Goal: Task Accomplishment & Management: Complete application form

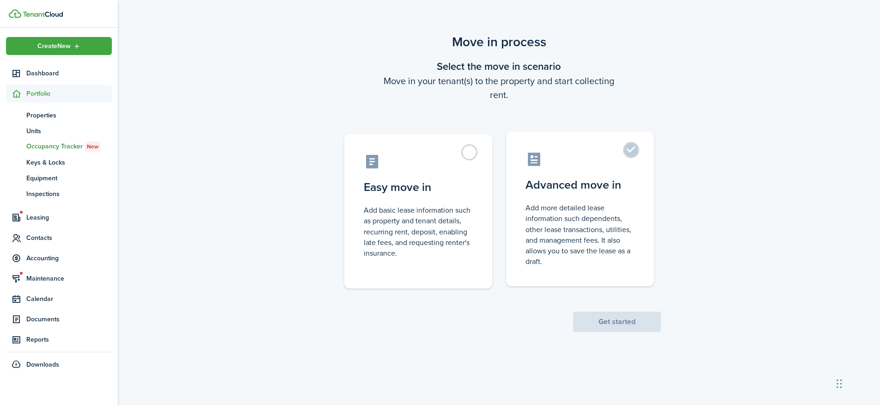
click at [630, 155] on label "Advanced move in Add more detailed lease information such dependents, other lea…" at bounding box center [580, 209] width 148 height 154
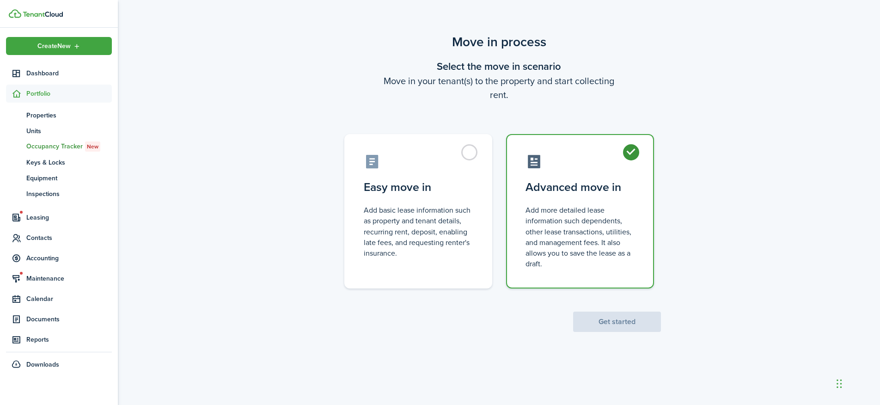
radio input "true"
click at [620, 318] on button "Get started" at bounding box center [617, 322] width 88 height 20
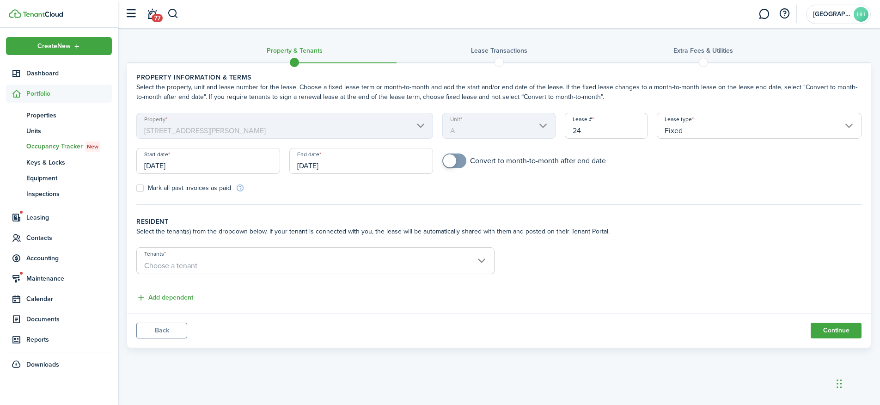
click at [219, 165] on input "[DATE]" at bounding box center [208, 161] width 144 height 26
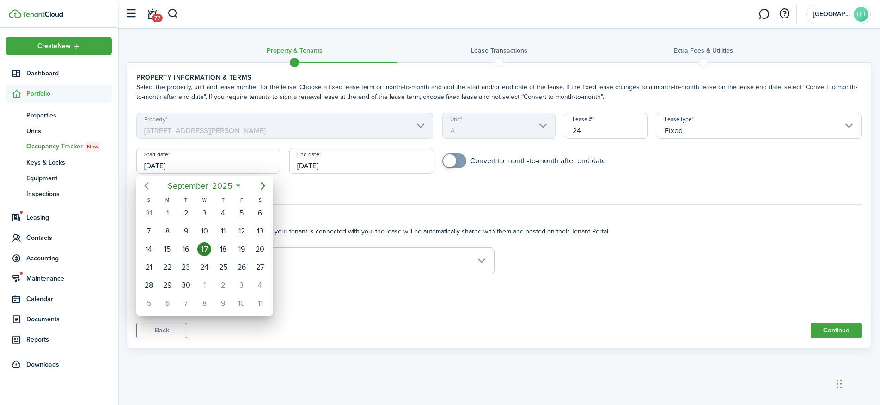
click at [141, 182] on icon "Previous page" at bounding box center [146, 185] width 11 height 11
click at [145, 182] on icon "Previous page" at bounding box center [146, 185] width 11 height 11
click at [263, 185] on icon "Next page" at bounding box center [262, 185] width 11 height 11
click at [182, 210] on div "1" at bounding box center [186, 213] width 14 height 14
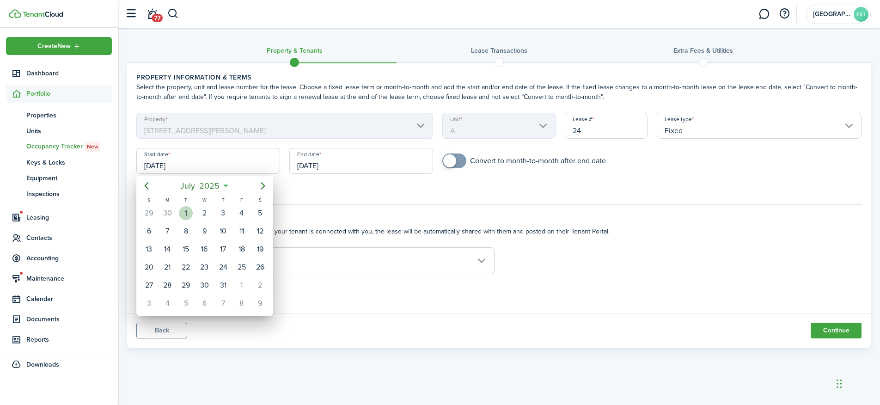
type input "[DATE]"
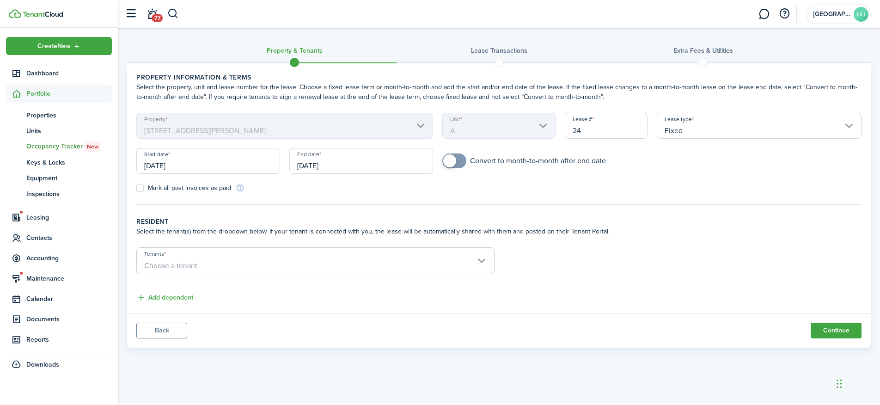
click at [353, 170] on input "[DATE]" at bounding box center [361, 161] width 144 height 26
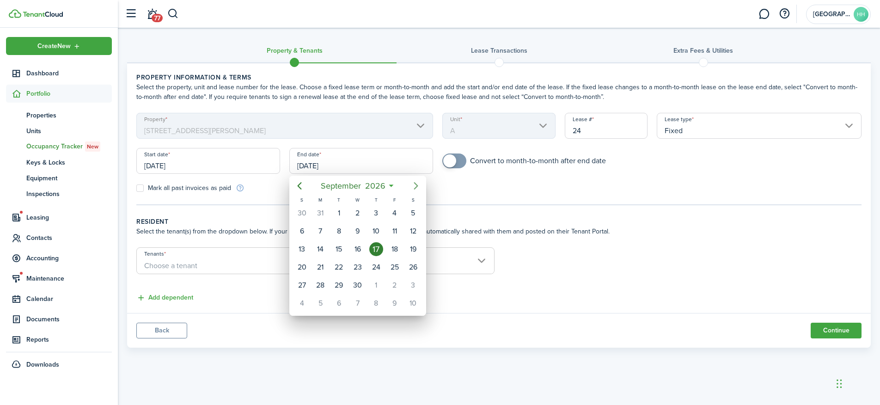
click at [414, 187] on icon "Next page" at bounding box center [415, 185] width 11 height 11
click at [303, 188] on icon "Previous page" at bounding box center [299, 185] width 11 height 11
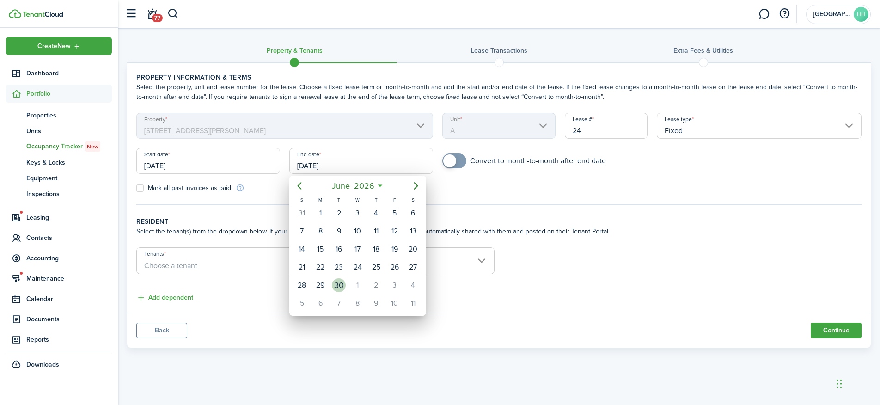
click at [344, 283] on div "30" at bounding box center [339, 285] width 14 height 14
type input "[DATE]"
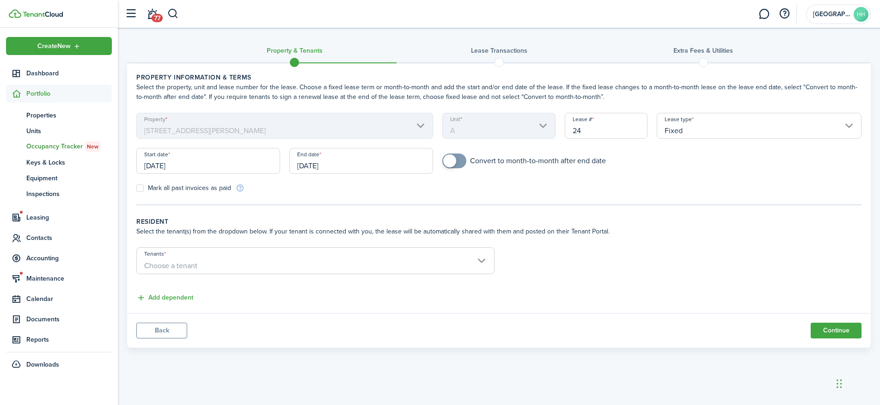
click at [189, 259] on span "Choose a tenant" at bounding box center [315, 266] width 357 height 16
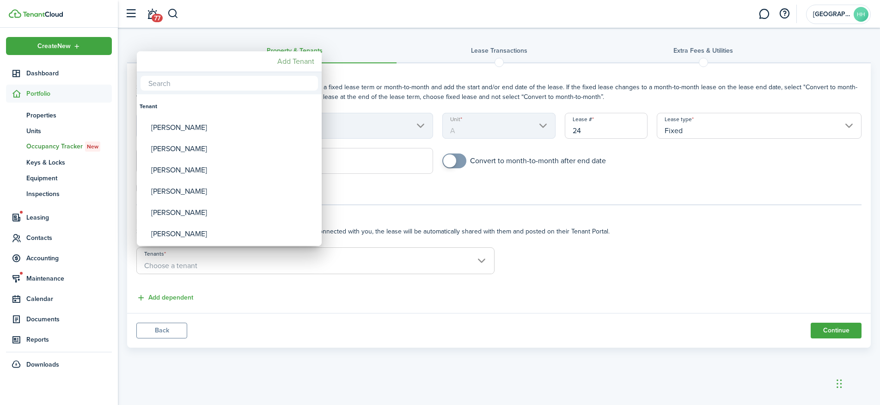
click at [303, 61] on mbsc-button "Add Tenant" at bounding box center [296, 61] width 44 height 17
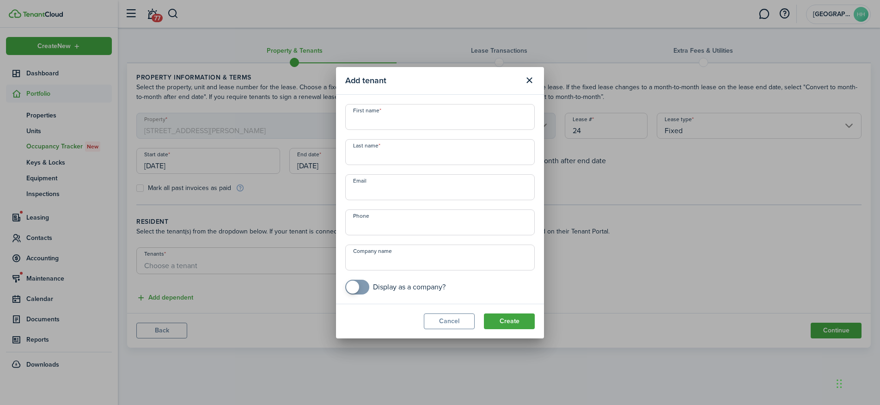
click at [399, 125] on input "First name" at bounding box center [439, 117] width 189 height 26
type input "[PERSON_NAME]"
click at [508, 326] on button "Create" at bounding box center [509, 321] width 51 height 16
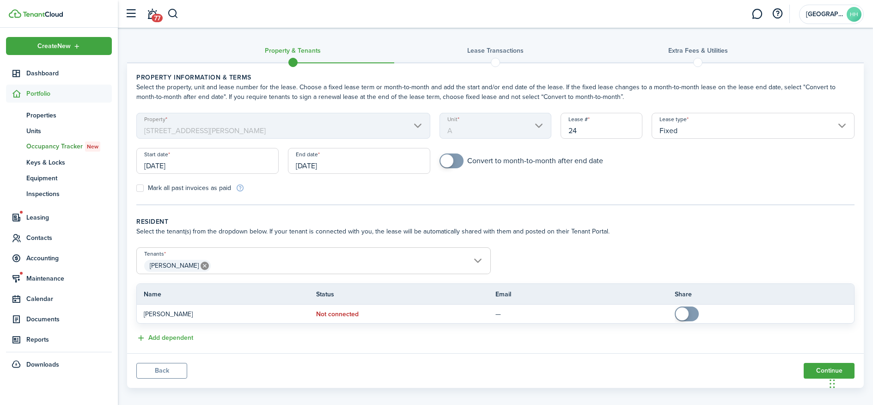
scroll to position [8, 0]
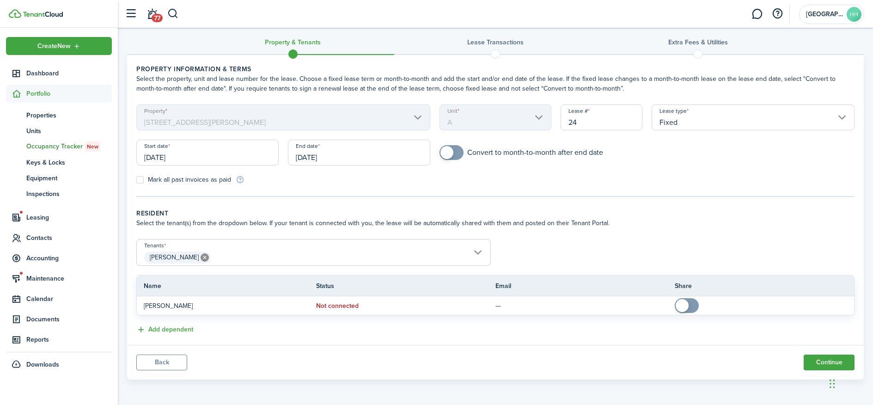
click at [618, 227] on wizard-step-header-description "Select the tenant(s) from the dropdown below. If your tenant is connected with …" at bounding box center [495, 223] width 718 height 10
click at [637, 276] on tr "Name Status Email Share" at bounding box center [495, 285] width 717 height 18
click at [822, 366] on button "Continue" at bounding box center [829, 362] width 51 height 16
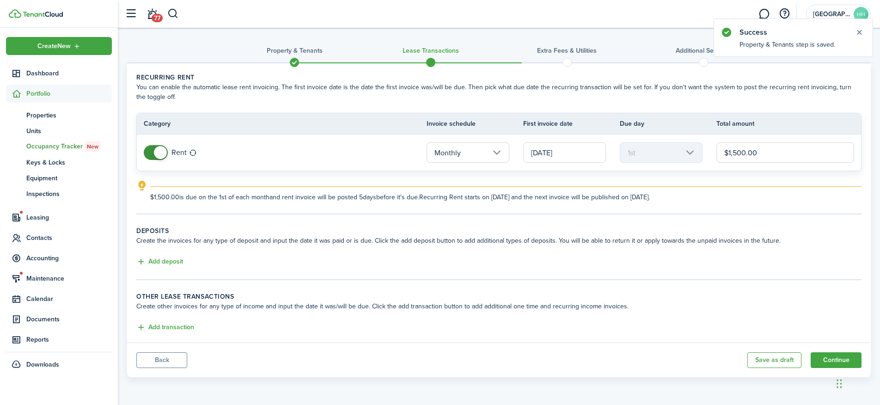
click at [768, 157] on input "$1,500.00" at bounding box center [785, 152] width 138 height 20
click at [738, 152] on input "$1,500.00" at bounding box center [785, 152] width 138 height 20
click at [568, 156] on input "[DATE]" at bounding box center [564, 152] width 83 height 20
type input "$1,300.00"
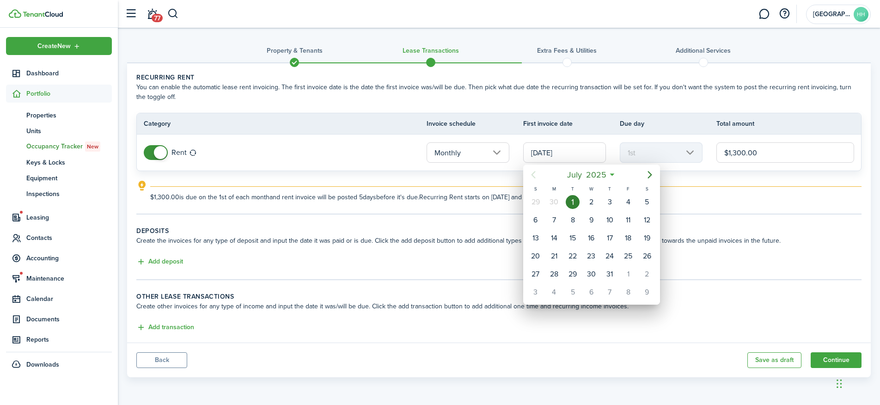
click at [502, 181] on div at bounding box center [440, 202] width 1028 height 553
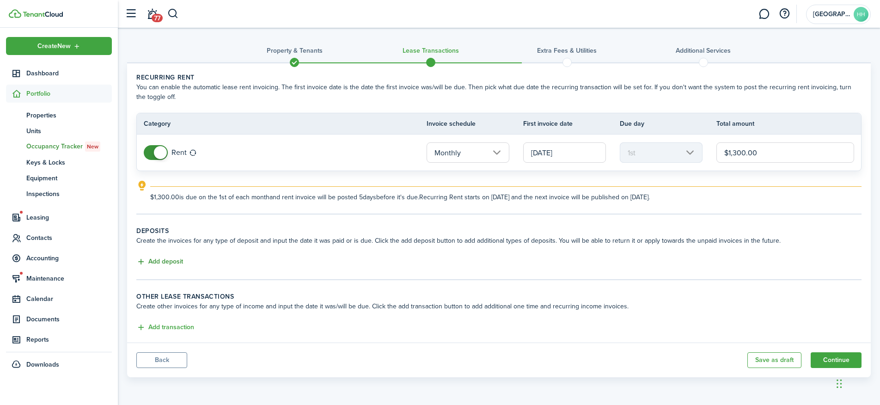
click at [167, 262] on button "Add deposit" at bounding box center [159, 262] width 47 height 11
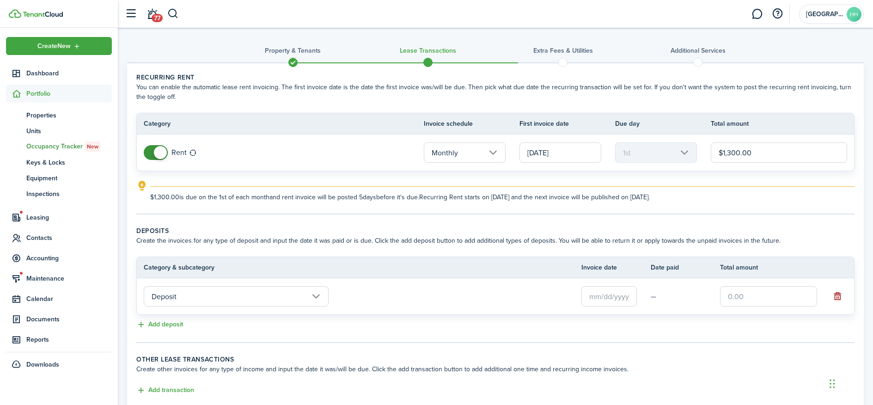
click at [836, 292] on button "button" at bounding box center [837, 296] width 13 height 13
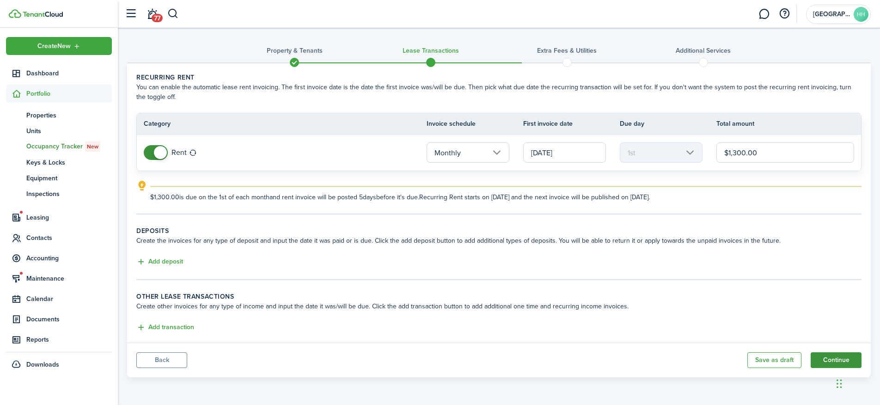
click at [826, 356] on button "Continue" at bounding box center [836, 360] width 51 height 16
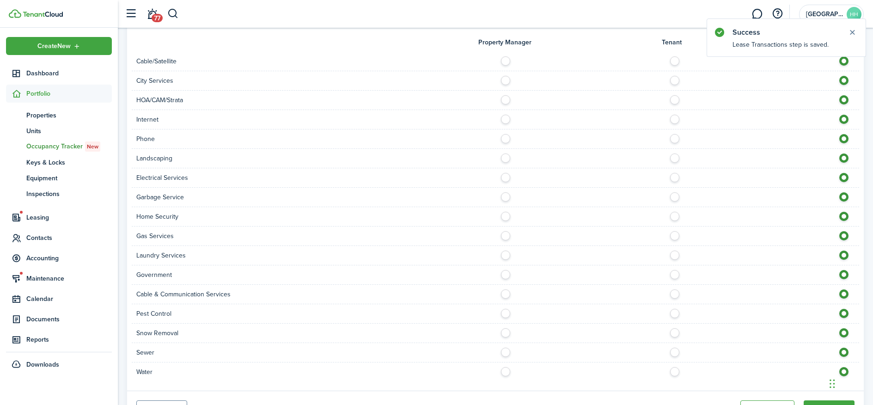
scroll to position [503, 0]
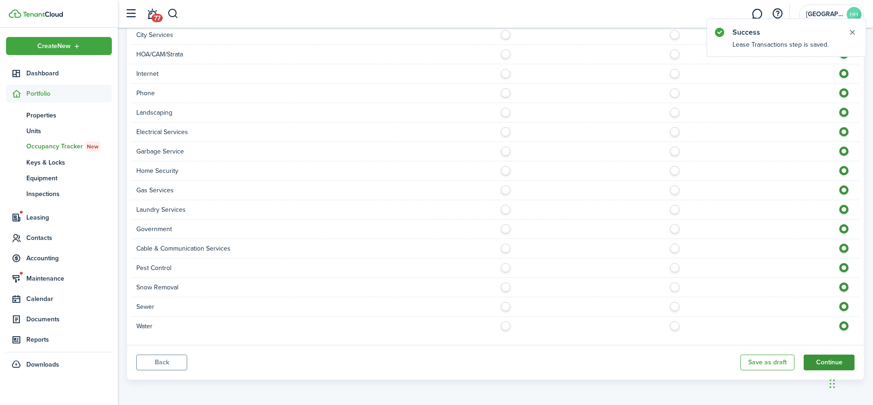
click at [823, 356] on button "Continue" at bounding box center [829, 362] width 51 height 16
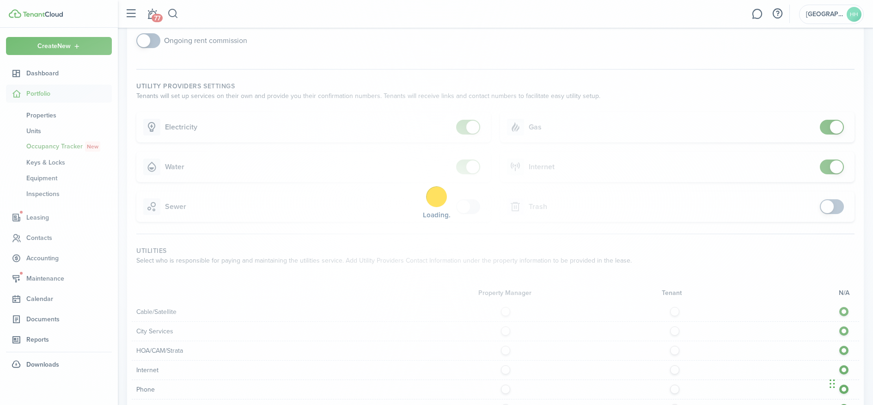
scroll to position [176, 0]
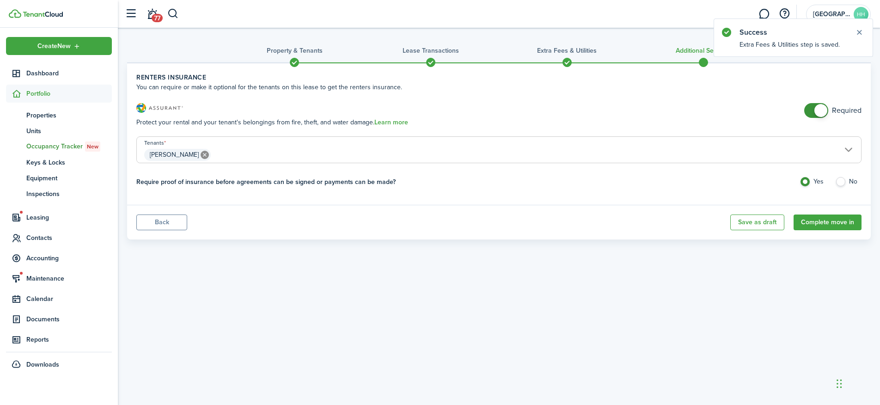
checkbox input "false"
click at [815, 112] on span at bounding box center [820, 110] width 13 height 13
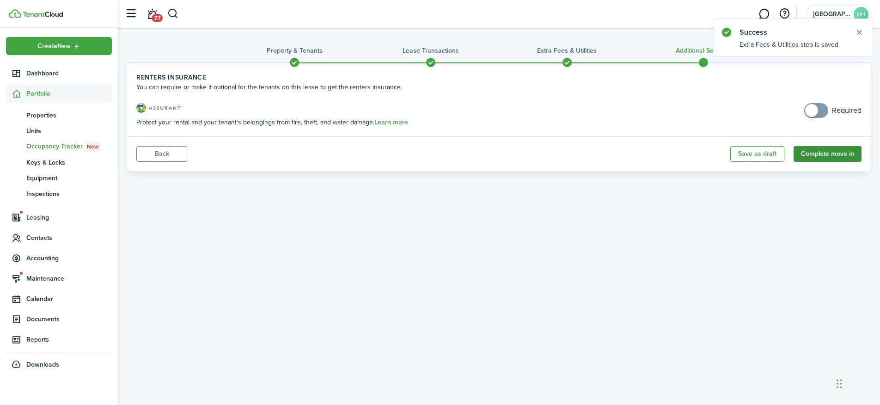
click at [824, 159] on button "Complete move in" at bounding box center [828, 154] width 68 height 16
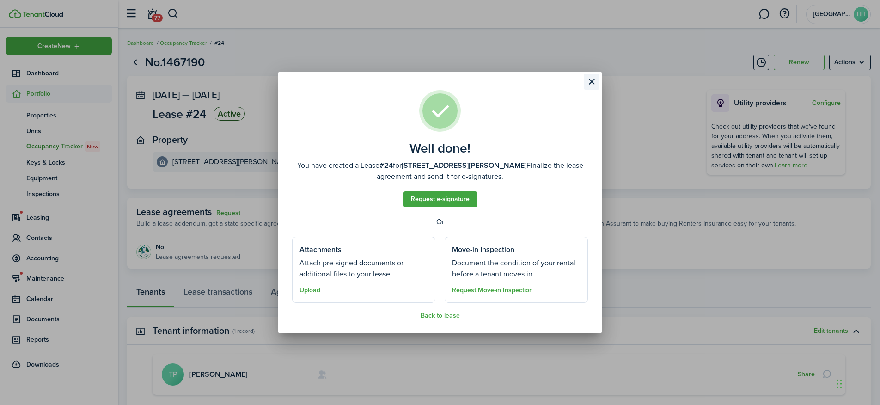
click at [594, 82] on button "Close modal" at bounding box center [592, 82] width 16 height 16
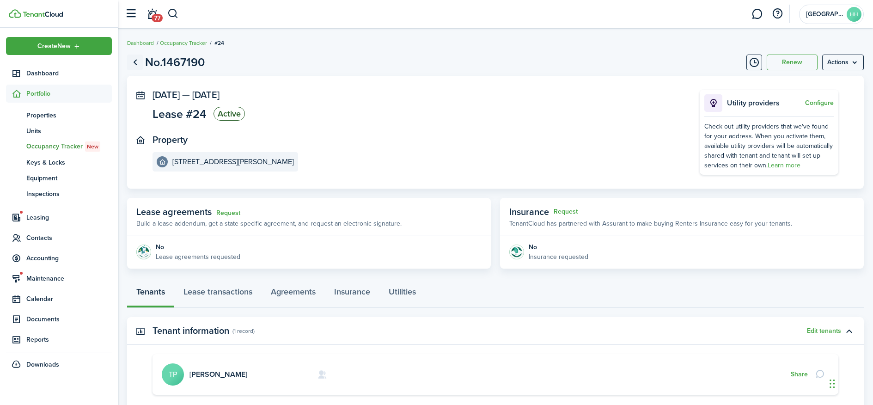
click at [138, 61] on link "Go back" at bounding box center [135, 63] width 16 height 16
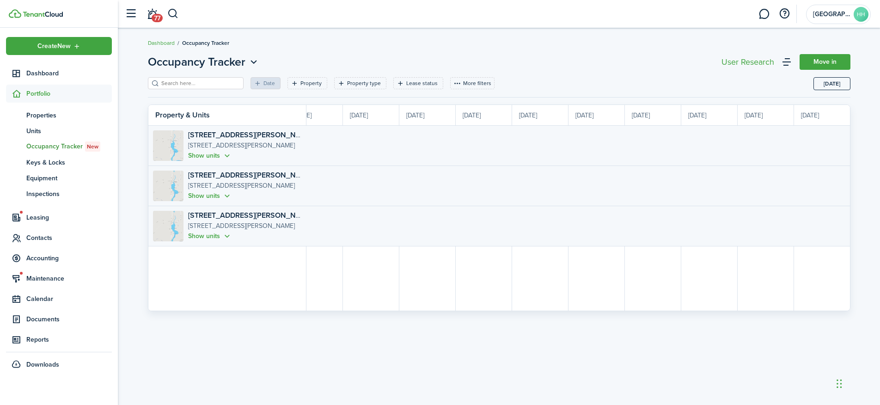
scroll to position [0, 1035]
click at [35, 128] on span "Units" at bounding box center [69, 131] width 86 height 10
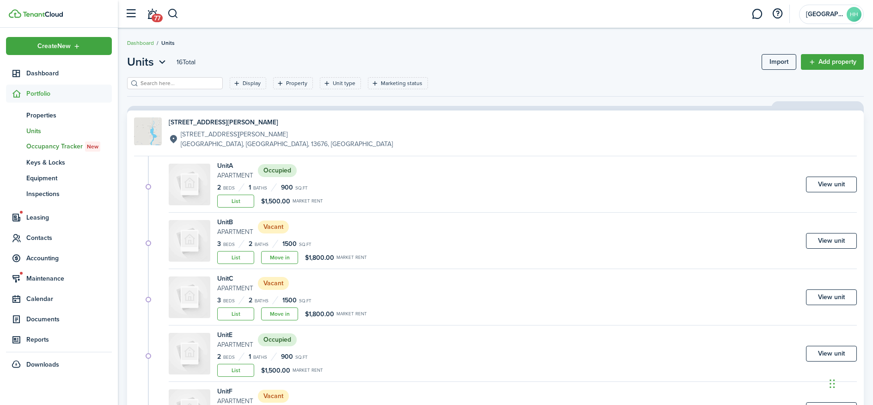
click at [41, 148] on span "Occupancy Tracker New" at bounding box center [69, 146] width 86 height 10
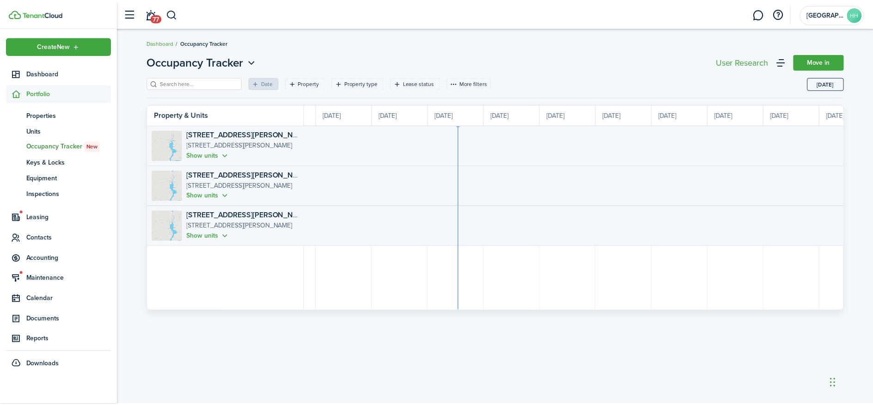
scroll to position [0, 40]
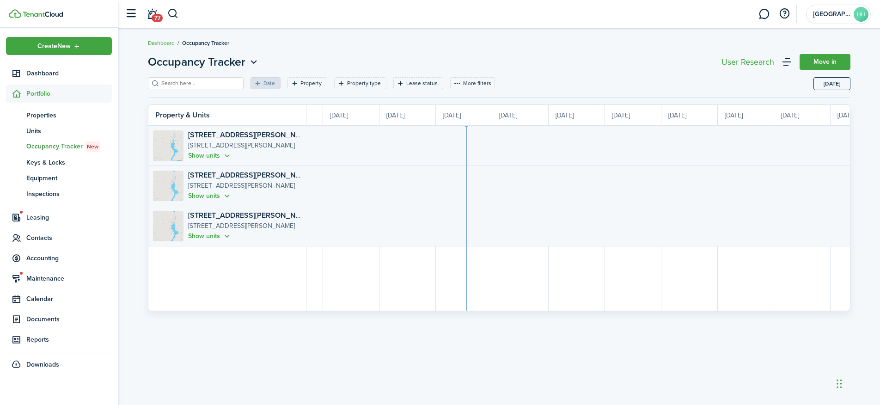
click at [268, 153] on occupancy-board-property-card "[STREET_ADDRESS][PERSON_NAME][PERSON_NAME] Show units" at bounding box center [227, 146] width 158 height 40
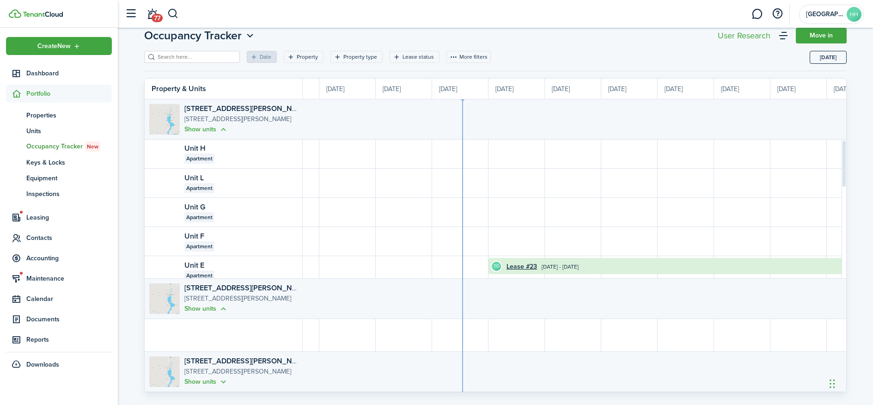
scroll to position [46, 0]
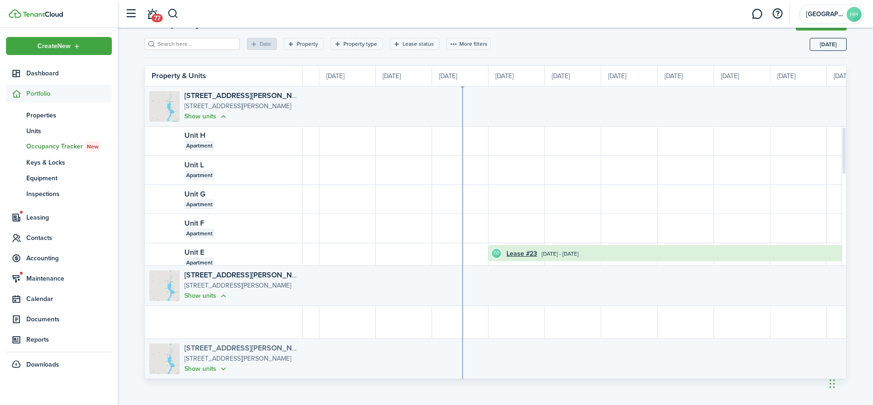
click at [221, 345] on link "[STREET_ADDRESS][PERSON_NAME]" at bounding box center [246, 347] width 125 height 11
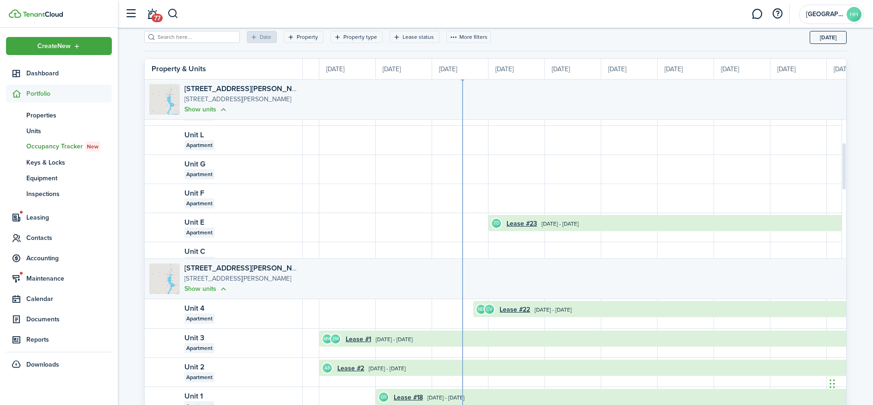
scroll to position [130, 0]
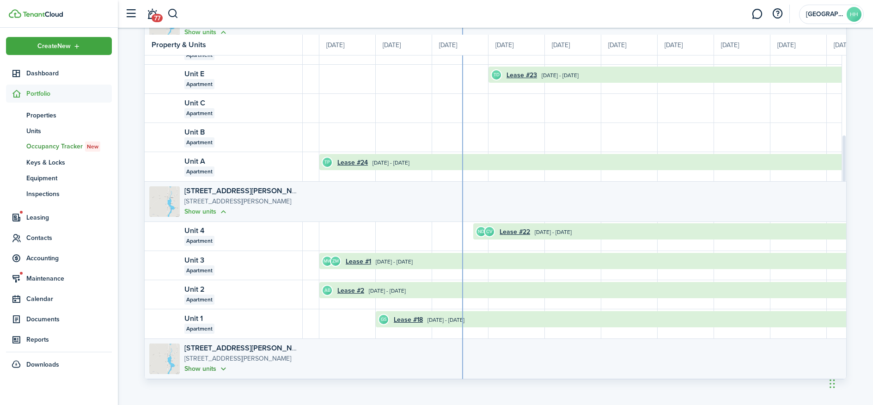
click at [216, 363] on button "Show units" at bounding box center [206, 368] width 44 height 11
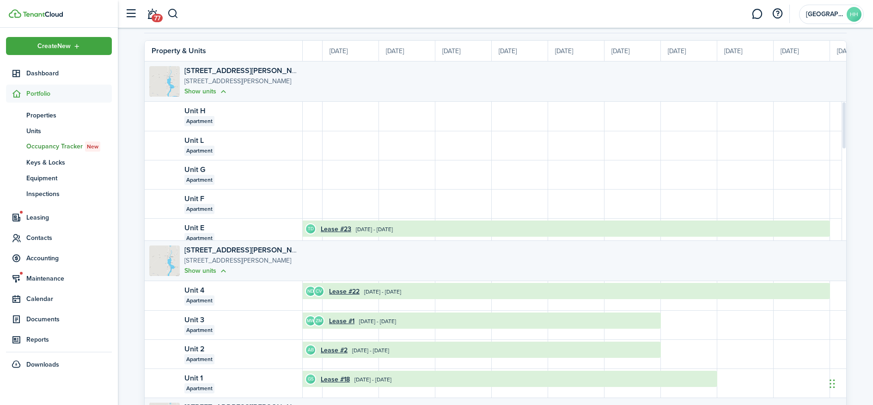
scroll to position [0, 0]
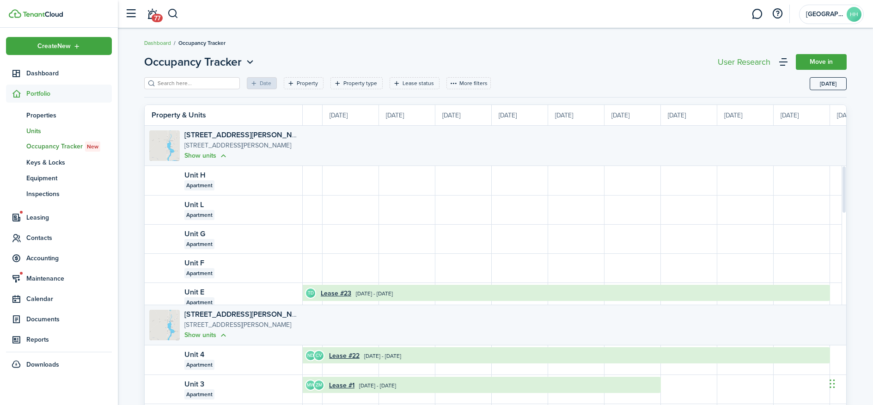
click at [64, 131] on span "Units" at bounding box center [69, 131] width 86 height 10
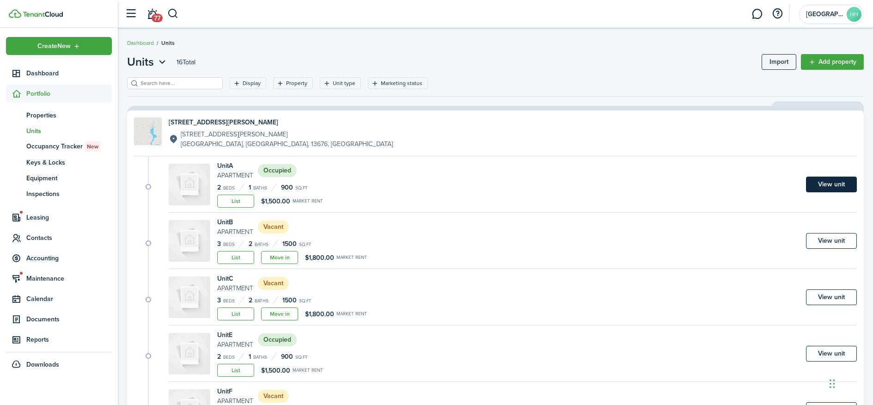
click at [843, 181] on link "View unit" at bounding box center [831, 185] width 51 height 16
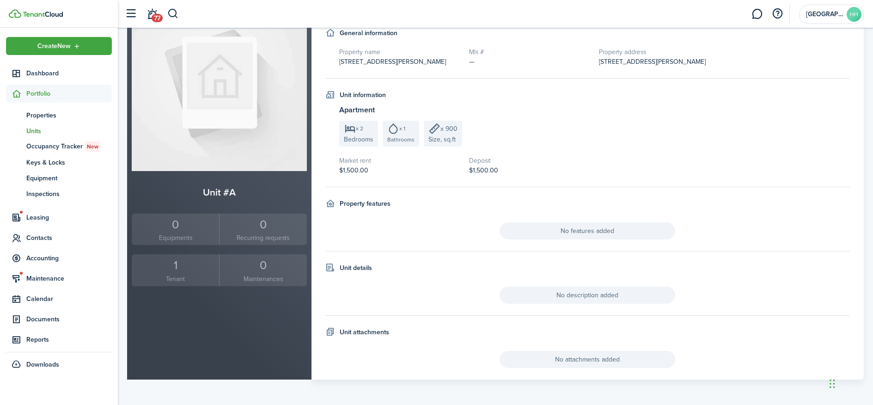
scroll to position [86, 0]
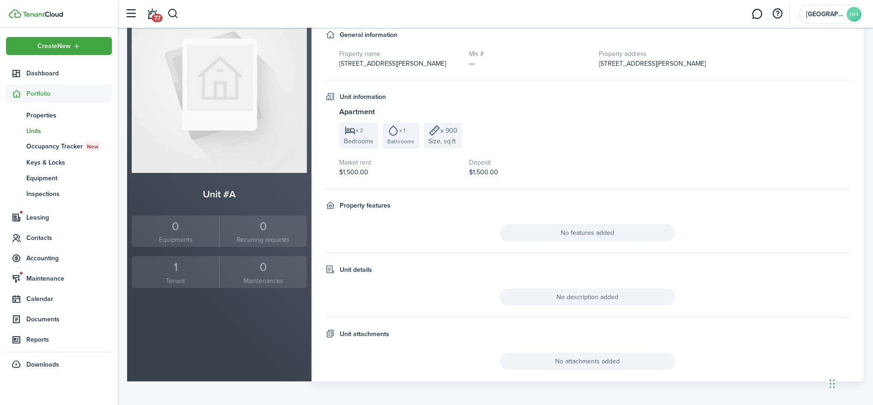
click at [184, 270] on div "1" at bounding box center [175, 267] width 83 height 18
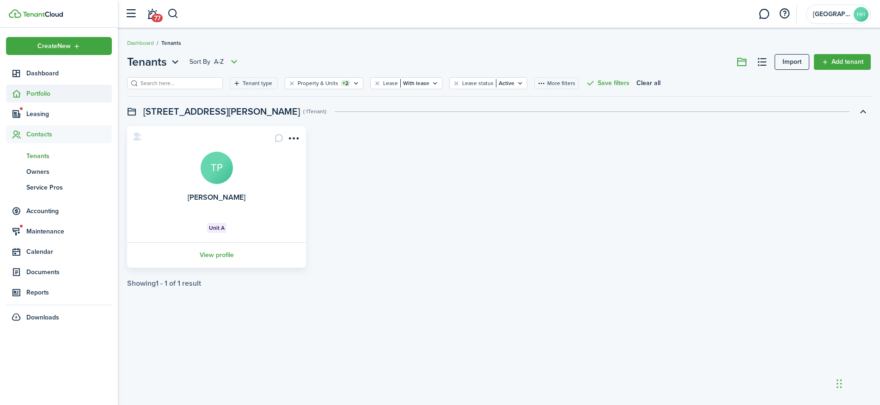
click at [61, 90] on span "Portfolio" at bounding box center [69, 94] width 86 height 10
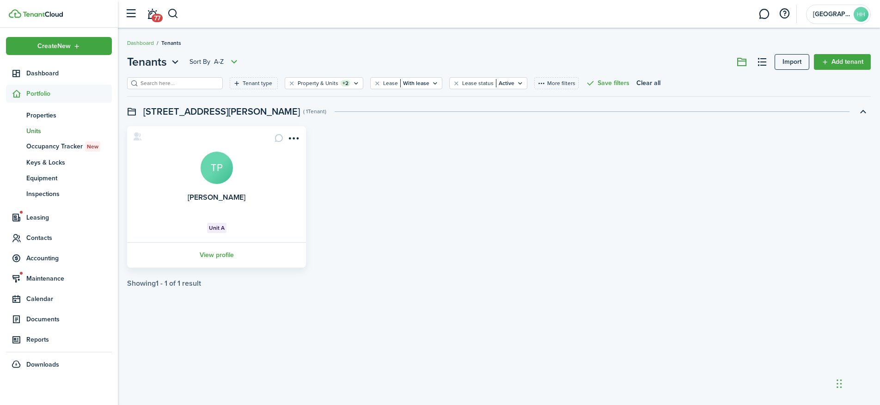
click at [42, 134] on span "Units" at bounding box center [69, 131] width 86 height 10
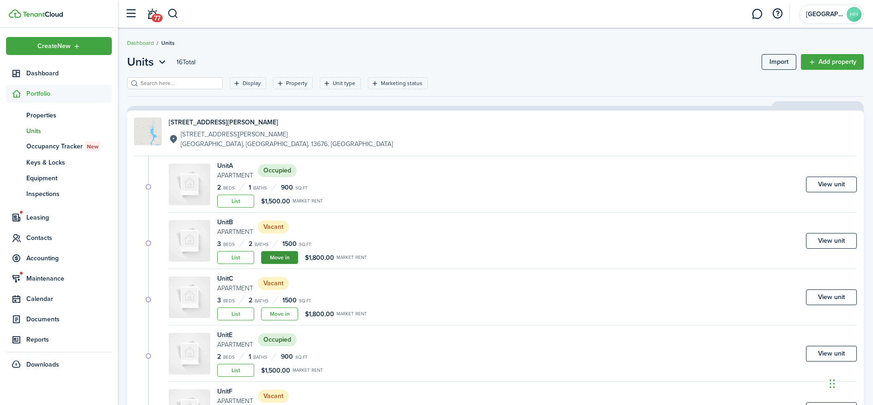
click at [274, 259] on link "Move in" at bounding box center [279, 257] width 37 height 13
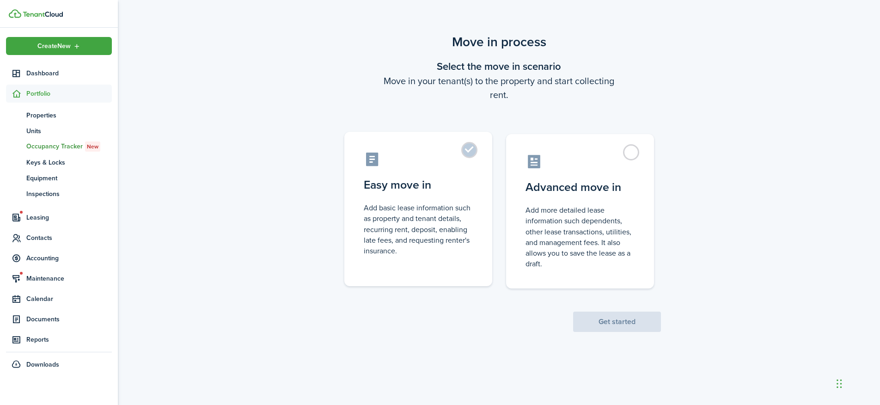
click at [460, 156] on control-radio-card-icon at bounding box center [418, 159] width 109 height 16
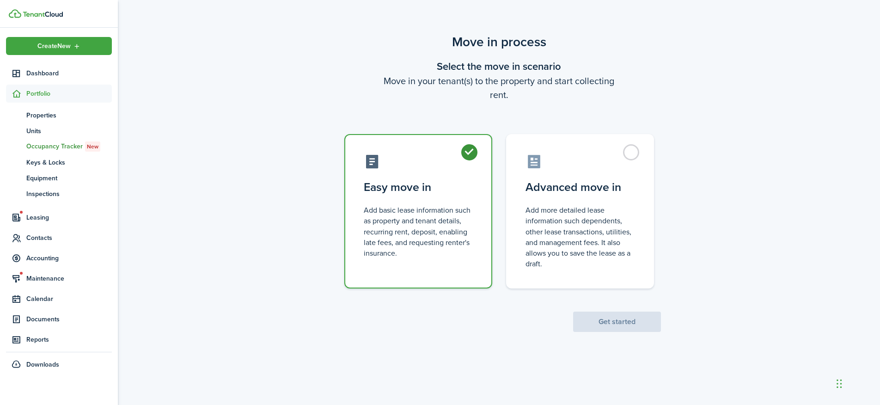
radio input "true"
click at [603, 319] on button "Get started" at bounding box center [617, 322] width 88 height 20
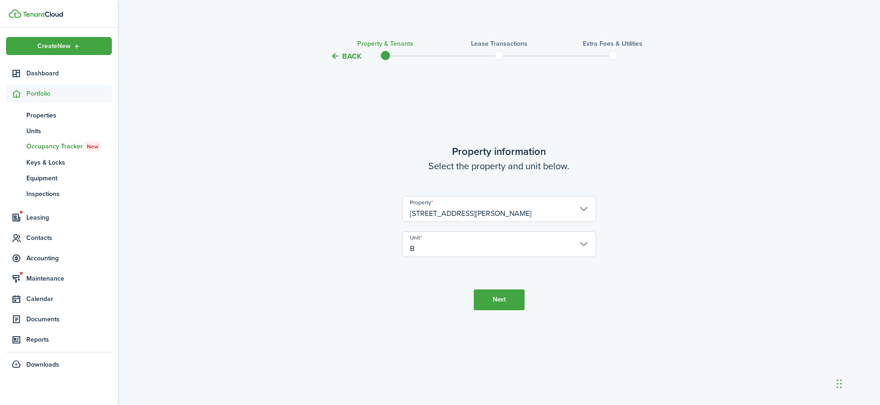
click at [496, 295] on button "Next" at bounding box center [499, 299] width 51 height 21
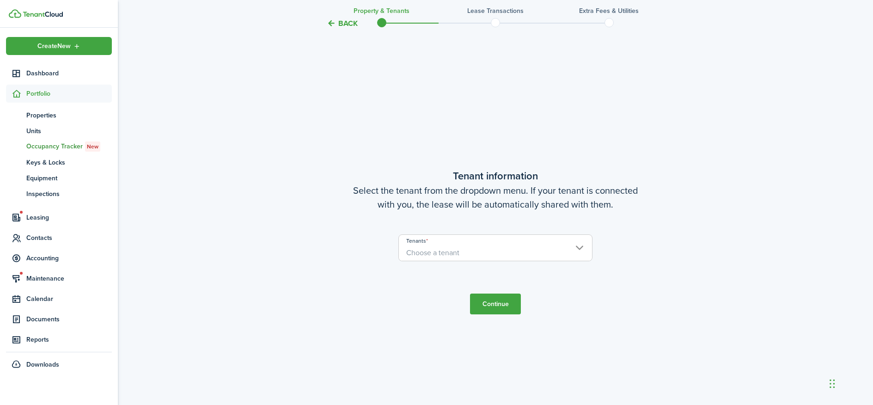
scroll to position [343, 0]
click at [472, 254] on span "Choose a tenant" at bounding box center [495, 251] width 193 height 16
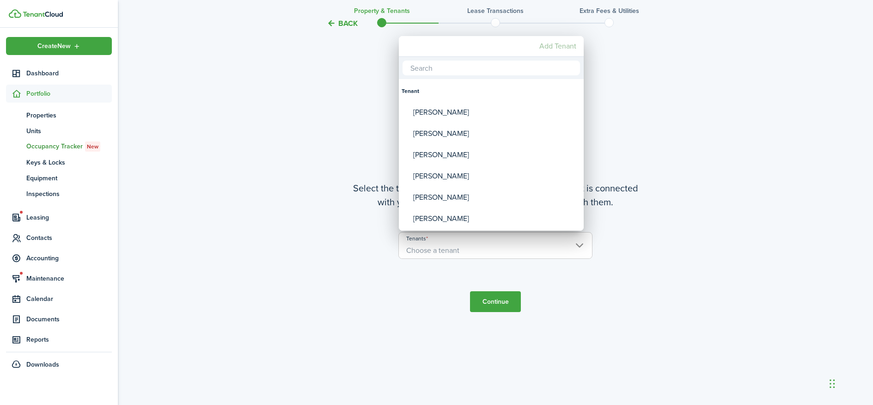
click at [557, 48] on mbsc-button "Add Tenant" at bounding box center [558, 46] width 44 height 17
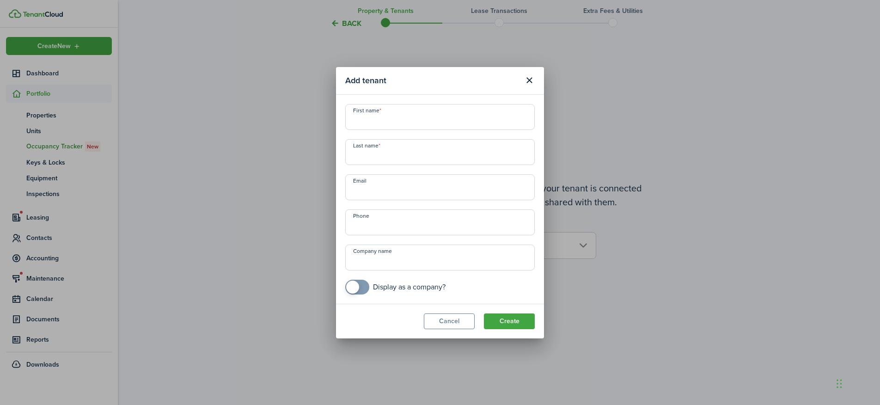
click at [385, 126] on input "First name" at bounding box center [439, 117] width 189 height 26
paste input "[PERSON_NAME]"
drag, startPoint x: 400, startPoint y: 121, endPoint x: 372, endPoint y: 121, distance: 27.7
click at [372, 121] on input "[PERSON_NAME]" at bounding box center [439, 117] width 189 height 26
type input "[PERSON_NAME]"
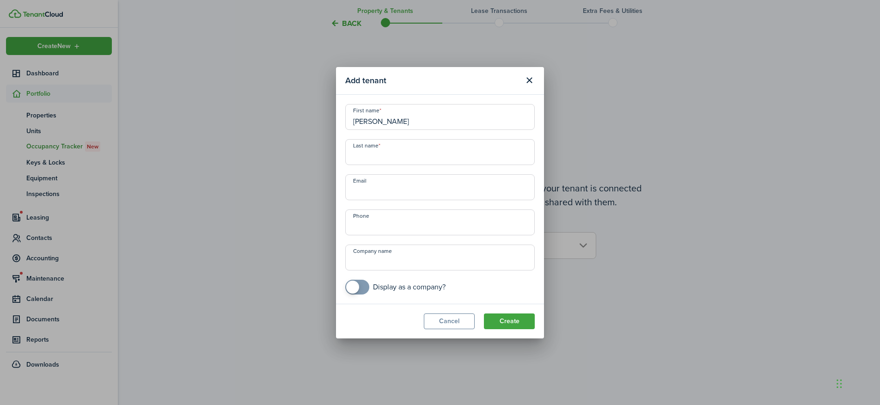
click at [378, 162] on input "Last name" at bounding box center [439, 152] width 189 height 26
paste input "[PERSON_NAME]"
type input "[PERSON_NAME]"
click at [493, 320] on button "Create" at bounding box center [509, 321] width 51 height 16
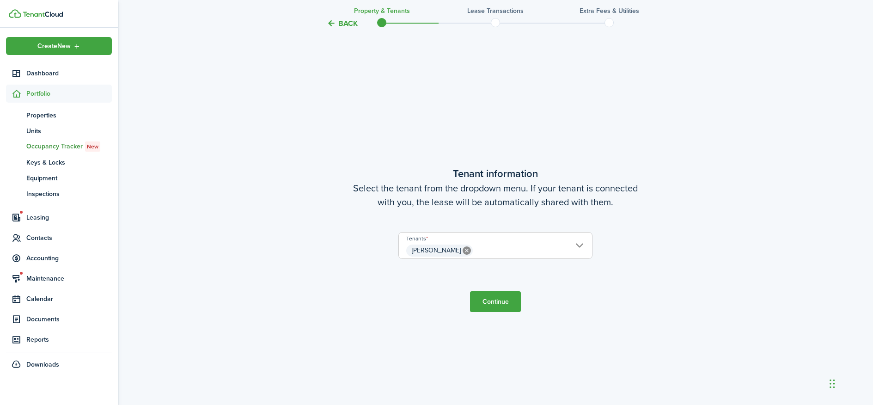
click at [485, 300] on button "Continue" at bounding box center [495, 301] width 51 height 21
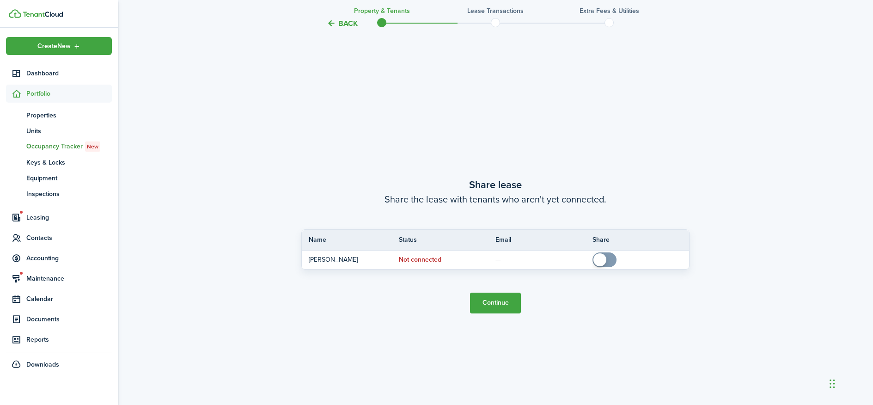
scroll to position [748, 0]
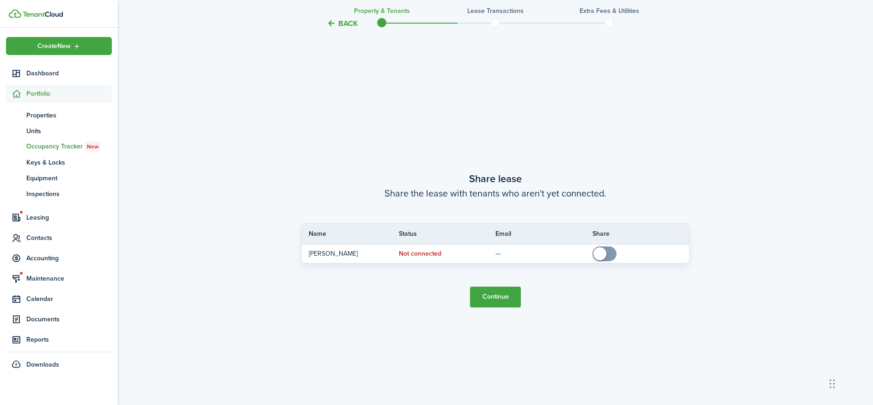
click at [489, 289] on button "Continue" at bounding box center [495, 297] width 51 height 21
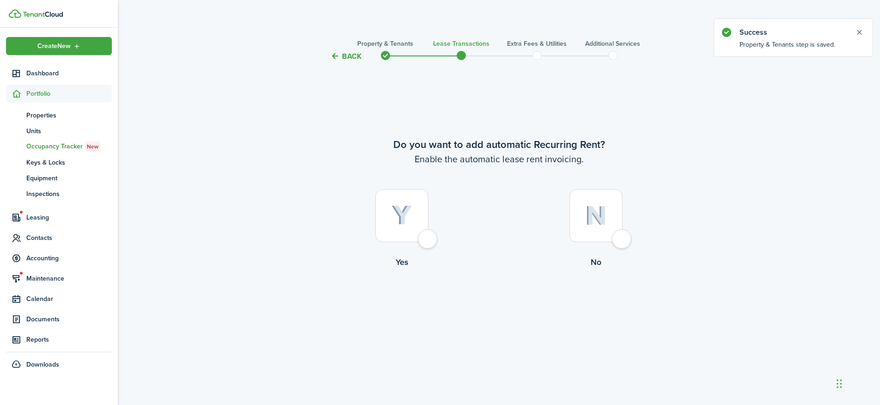
click at [428, 237] on div at bounding box center [401, 215] width 53 height 53
radio input "true"
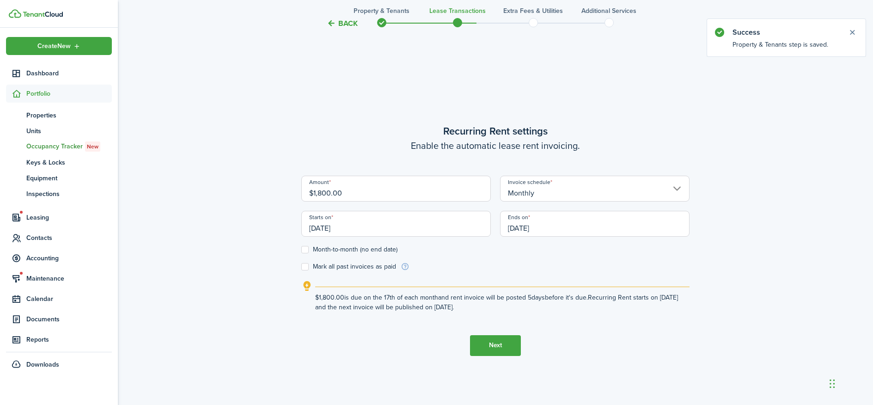
scroll to position [343, 0]
click at [323, 189] on input "$1,800.00" at bounding box center [395, 188] width 189 height 26
type input "$1,500.00"
click at [408, 236] on div "Starts on [DATE]" at bounding box center [396, 227] width 199 height 35
click at [390, 230] on input "[DATE]" at bounding box center [395, 223] width 189 height 26
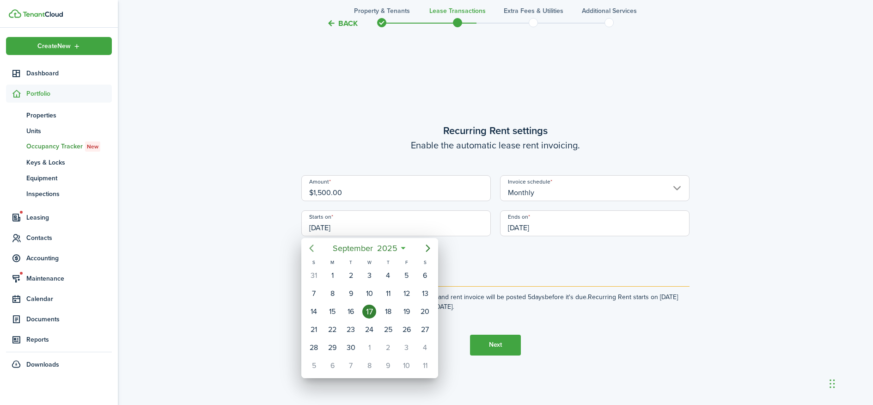
click at [314, 245] on icon "Previous page" at bounding box center [311, 248] width 11 height 11
click at [406, 277] on div "1" at bounding box center [407, 276] width 14 height 14
type input "[DATE]"
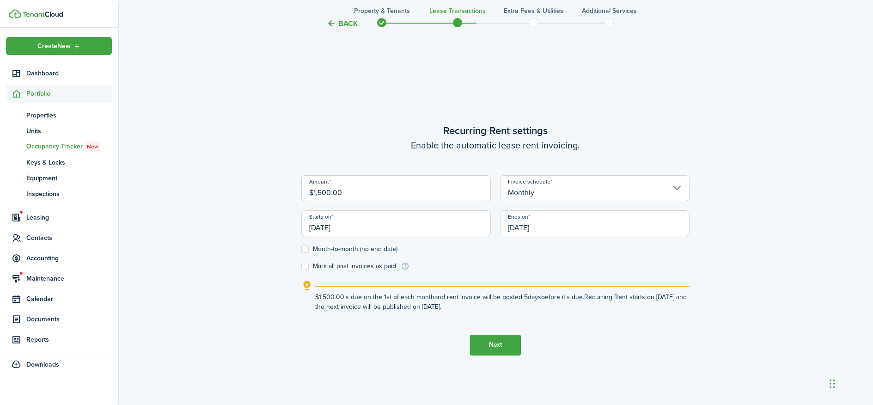
click at [532, 228] on input "[DATE]" at bounding box center [594, 223] width 189 height 26
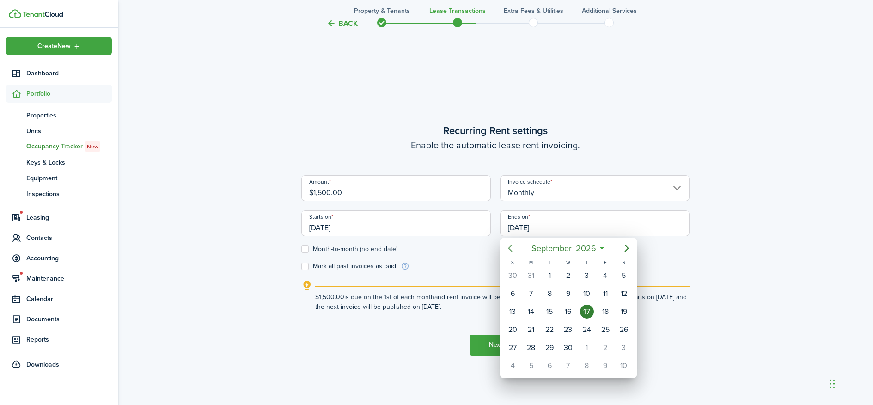
click at [507, 243] on icon "Previous page" at bounding box center [510, 248] width 11 height 11
click at [605, 347] on div "31" at bounding box center [606, 348] width 14 height 14
type input "[DATE]"
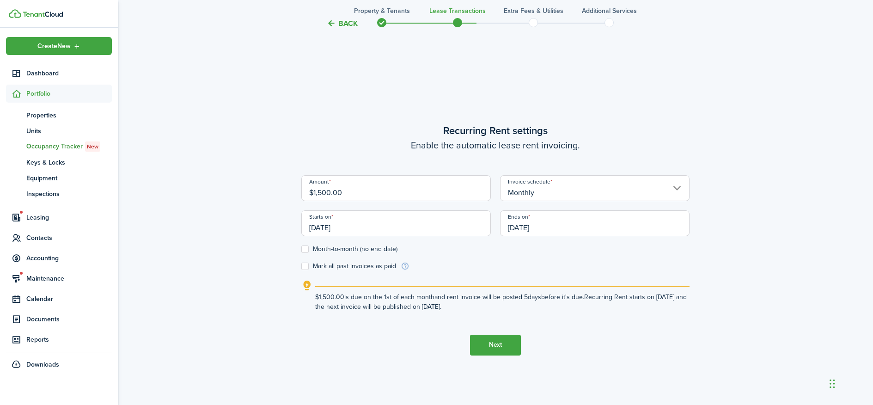
click at [483, 346] on button "Next" at bounding box center [495, 345] width 51 height 21
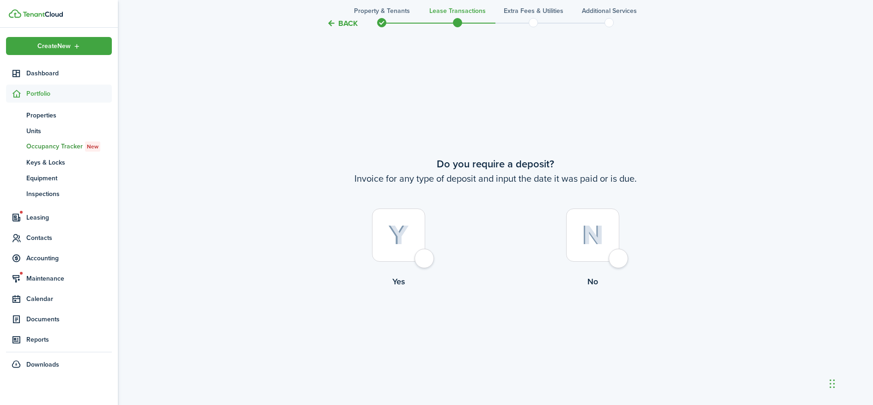
scroll to position [748, 0]
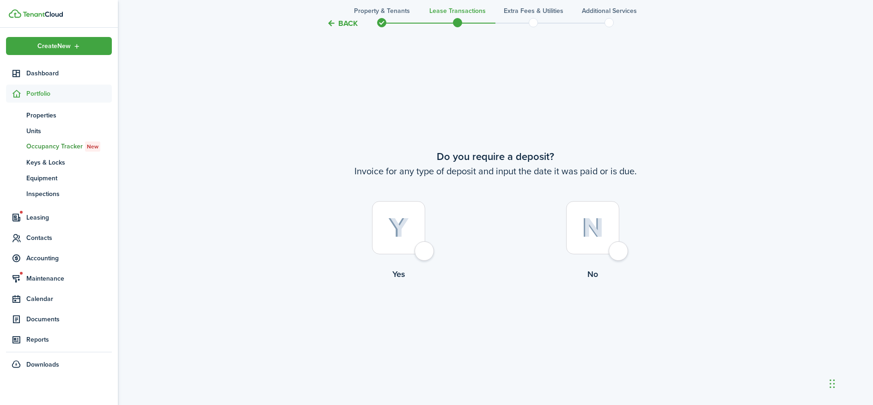
click at [615, 254] on div at bounding box center [592, 227] width 53 height 53
radio input "true"
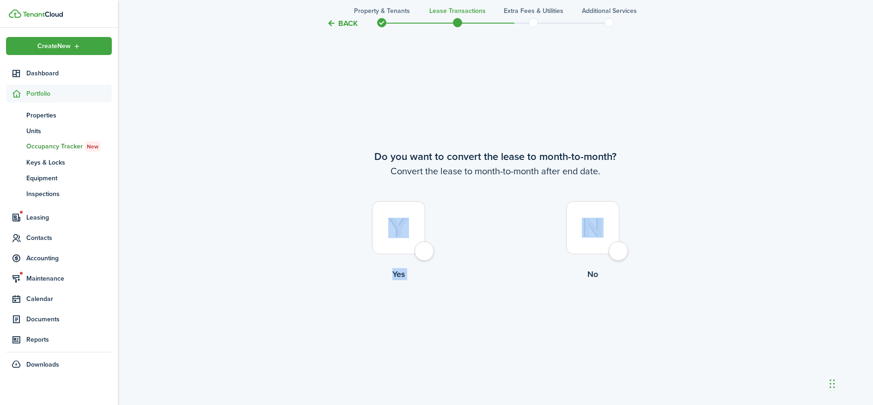
drag, startPoint x: 615, startPoint y: 254, endPoint x: 430, endPoint y: 255, distance: 184.4
click at [430, 255] on control-radio-group "Yes No" at bounding box center [495, 243] width 388 height 84
click at [425, 254] on div at bounding box center [398, 227] width 53 height 53
click at [615, 243] on div at bounding box center [592, 227] width 53 height 53
radio input "false"
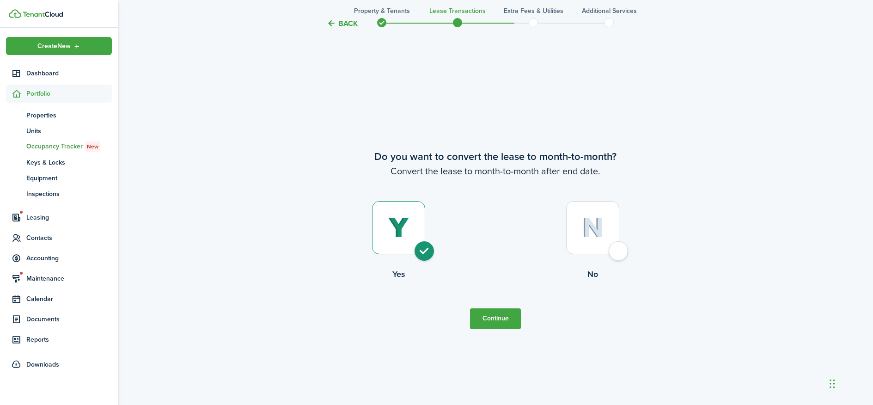
radio input "true"
click at [495, 308] on button "Continue" at bounding box center [495, 318] width 51 height 21
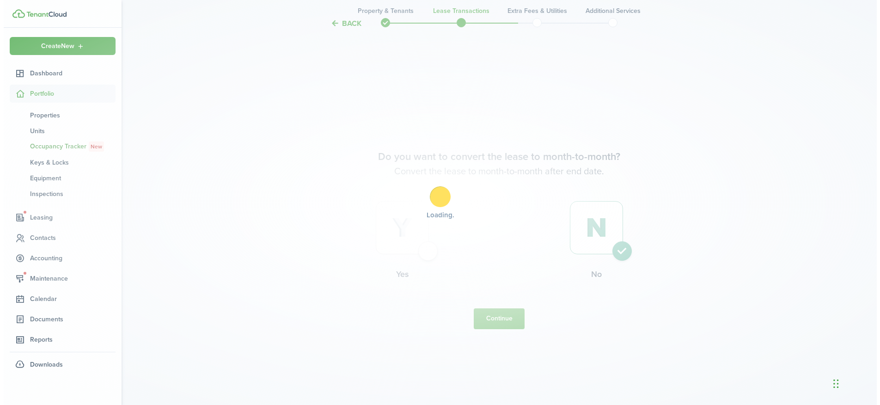
scroll to position [0, 0]
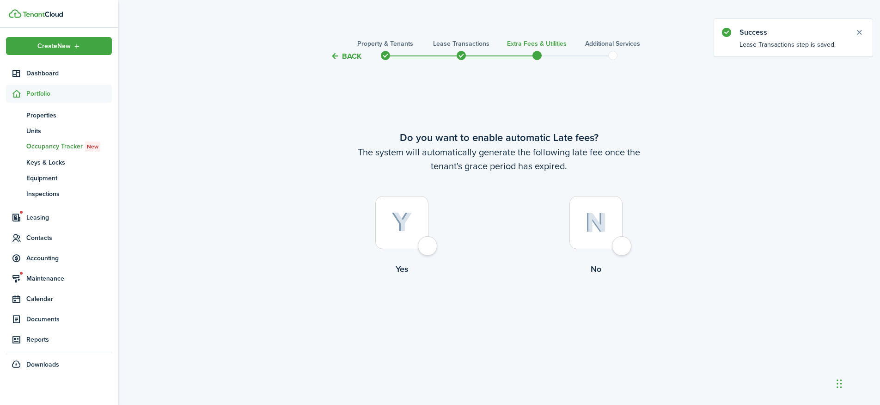
click at [428, 241] on div at bounding box center [401, 222] width 53 height 53
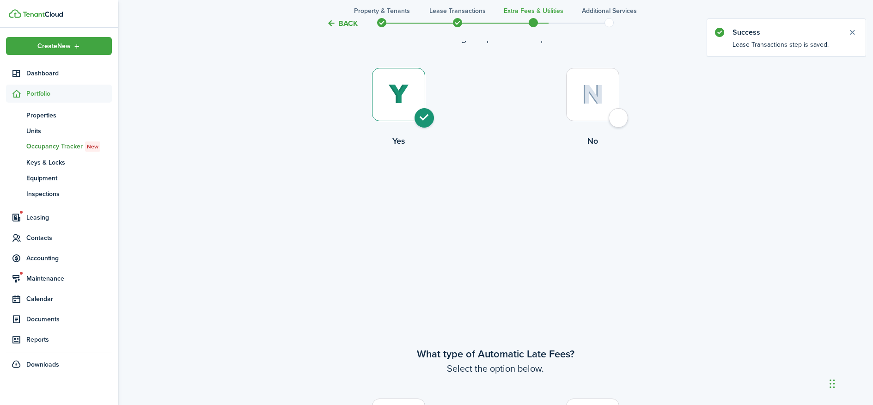
click at [618, 121] on div at bounding box center [592, 94] width 53 height 53
radio input "false"
radio input "true"
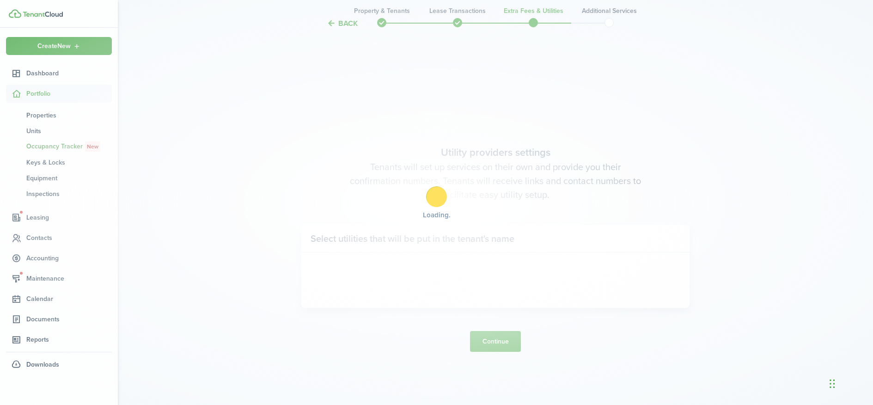
scroll to position [343, 0]
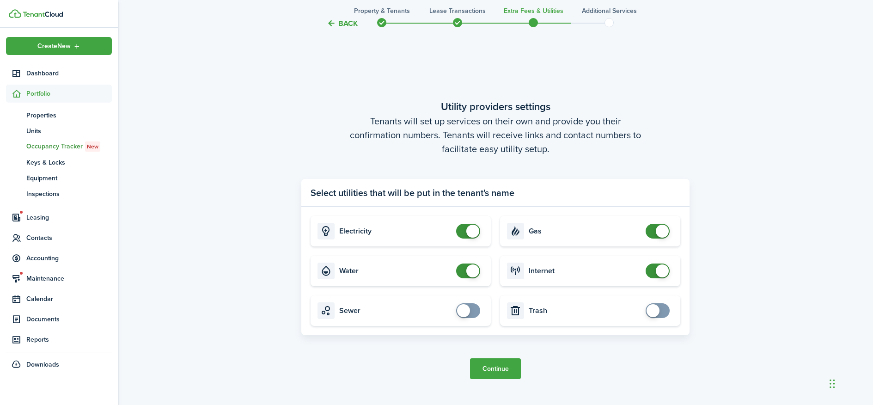
click at [489, 359] on button "Continue" at bounding box center [495, 368] width 51 height 21
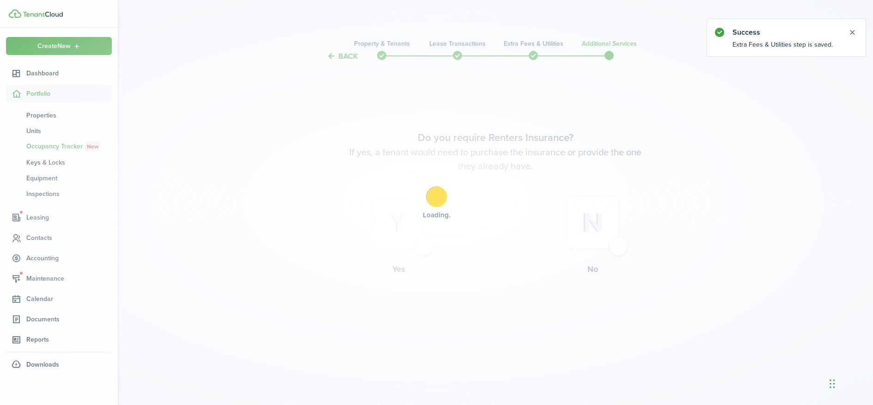
scroll to position [0, 0]
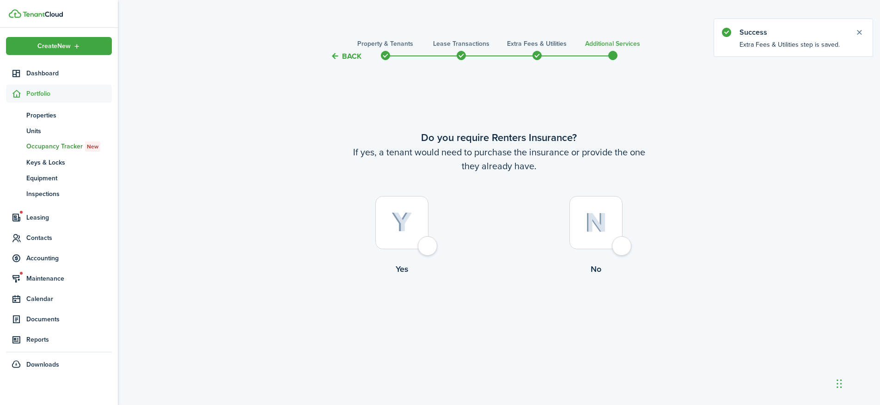
click at [621, 245] on div at bounding box center [595, 222] width 53 height 53
radio input "true"
click at [490, 332] on tc-wizard-step "Do you require Renters Insurance? If yes, a tenant would need to purchase the i…" at bounding box center [499, 227] width 388 height 306
click at [492, 321] on button "Complete move in" at bounding box center [499, 313] width 68 height 21
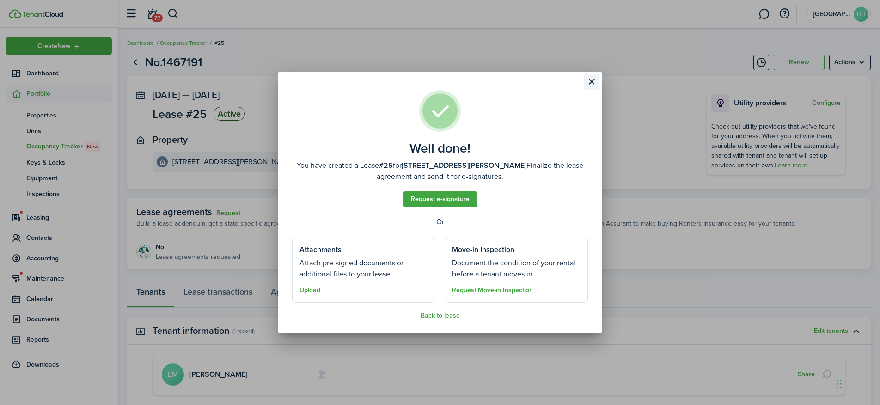
click at [592, 79] on button "Close modal" at bounding box center [592, 82] width 16 height 16
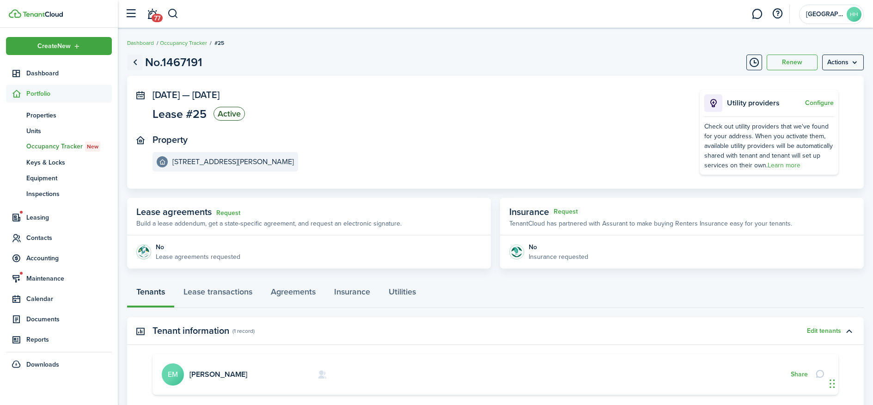
click at [132, 61] on link "Go back" at bounding box center [135, 63] width 16 height 16
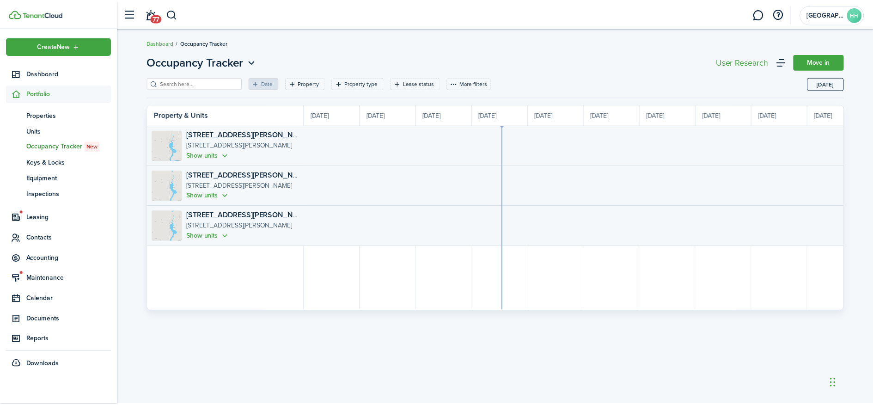
scroll to position [0, 169]
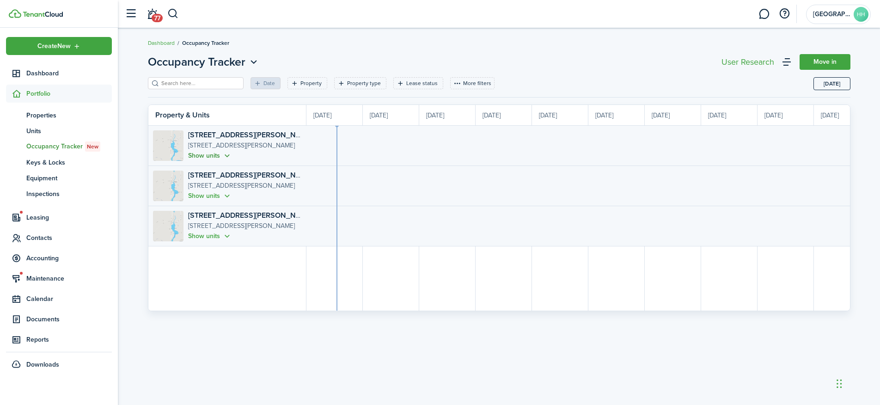
click at [223, 159] on button "Show units" at bounding box center [210, 155] width 44 height 11
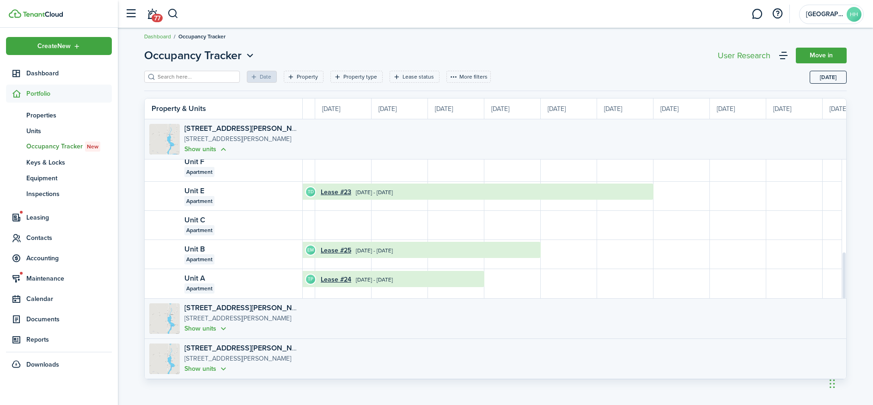
scroll to position [13, 0]
click at [159, 11] on link "77" at bounding box center [152, 14] width 18 height 24
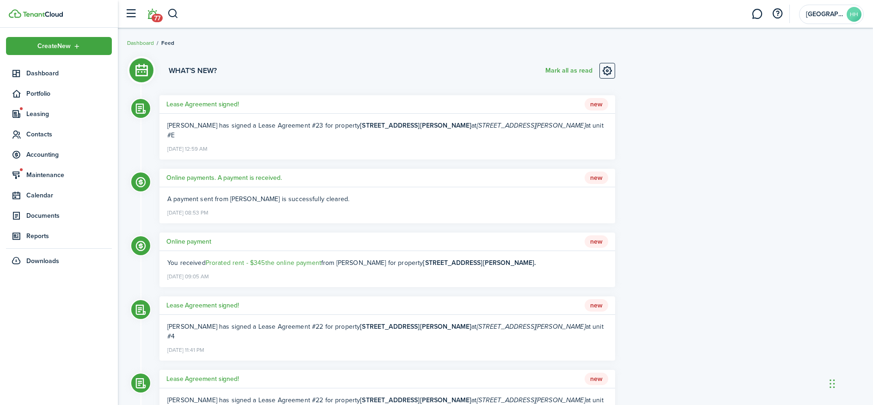
click at [148, 17] on li "77" at bounding box center [151, 14] width 21 height 24
click at [153, 14] on li "77" at bounding box center [151, 14] width 21 height 24
